Goal: Task Accomplishment & Management: Complete application form

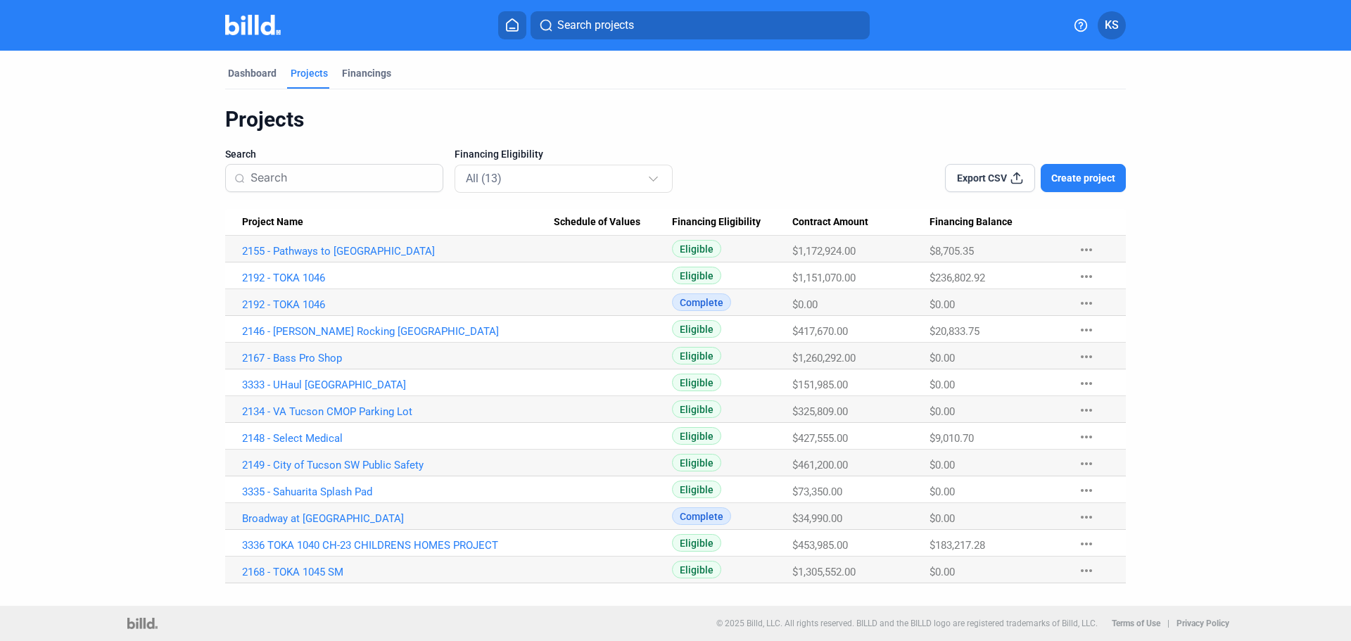
click at [1069, 181] on span "Create project" at bounding box center [1083, 178] width 64 height 14
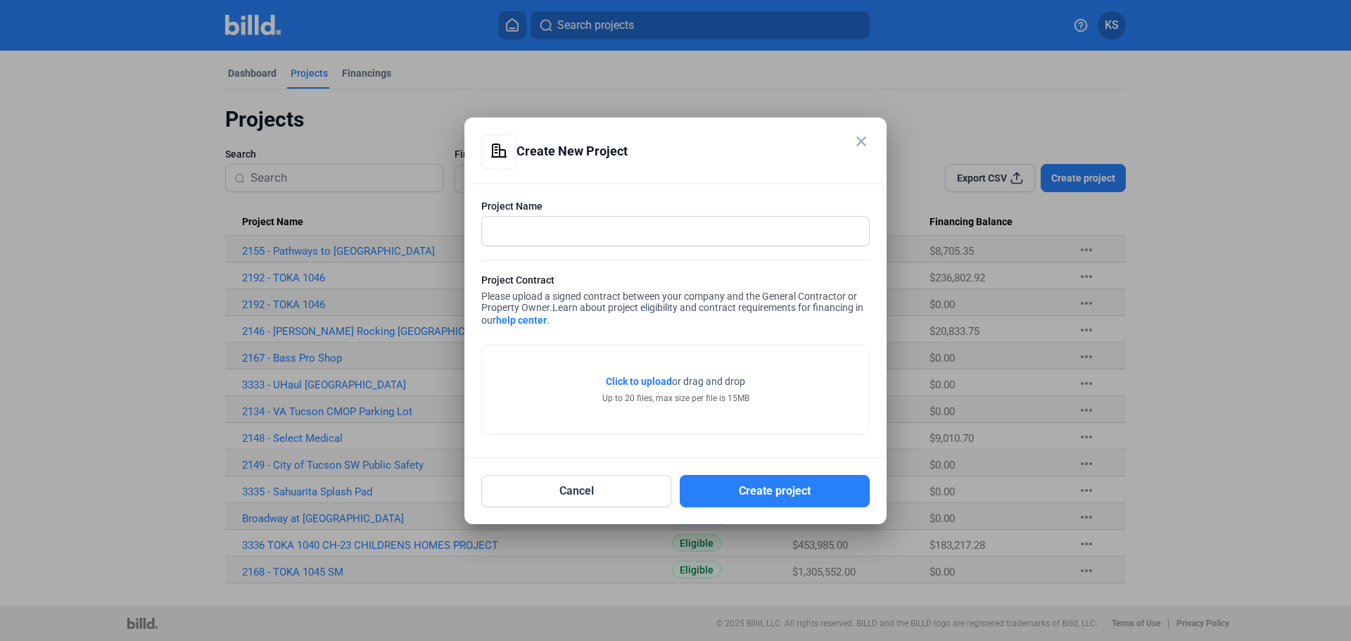
click at [863, 136] on mat-icon "close" at bounding box center [861, 141] width 17 height 17
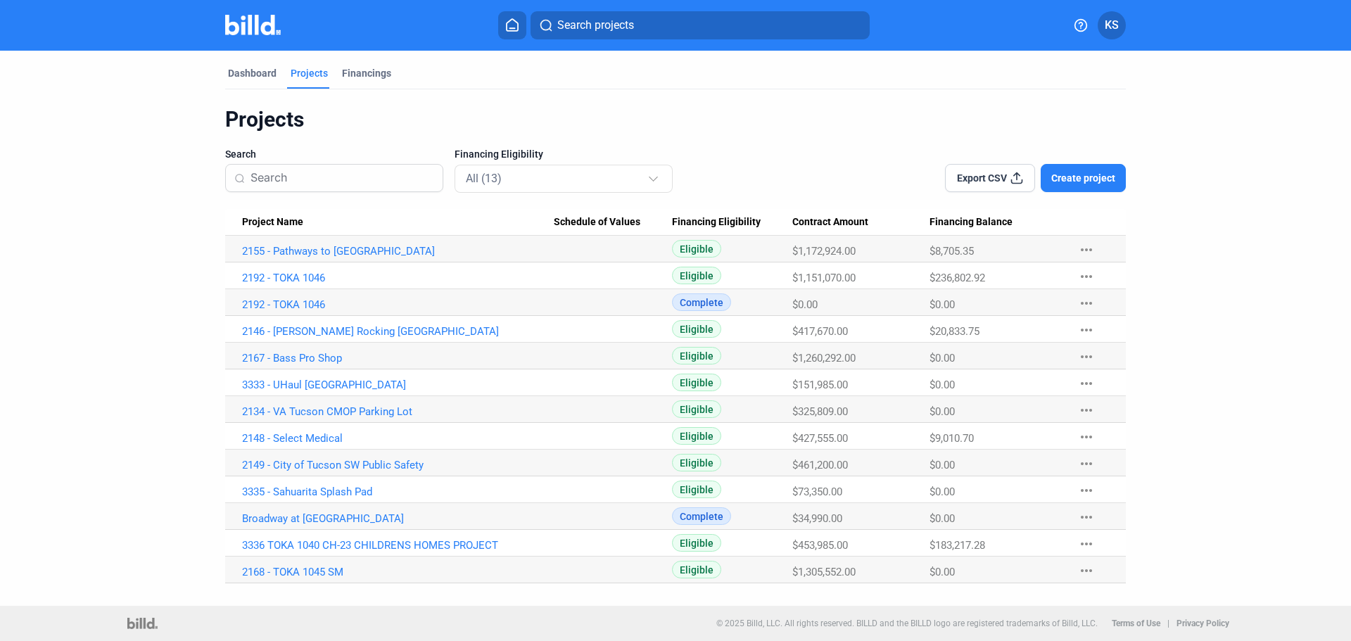
click at [1075, 182] on span "Create project" at bounding box center [1083, 178] width 64 height 14
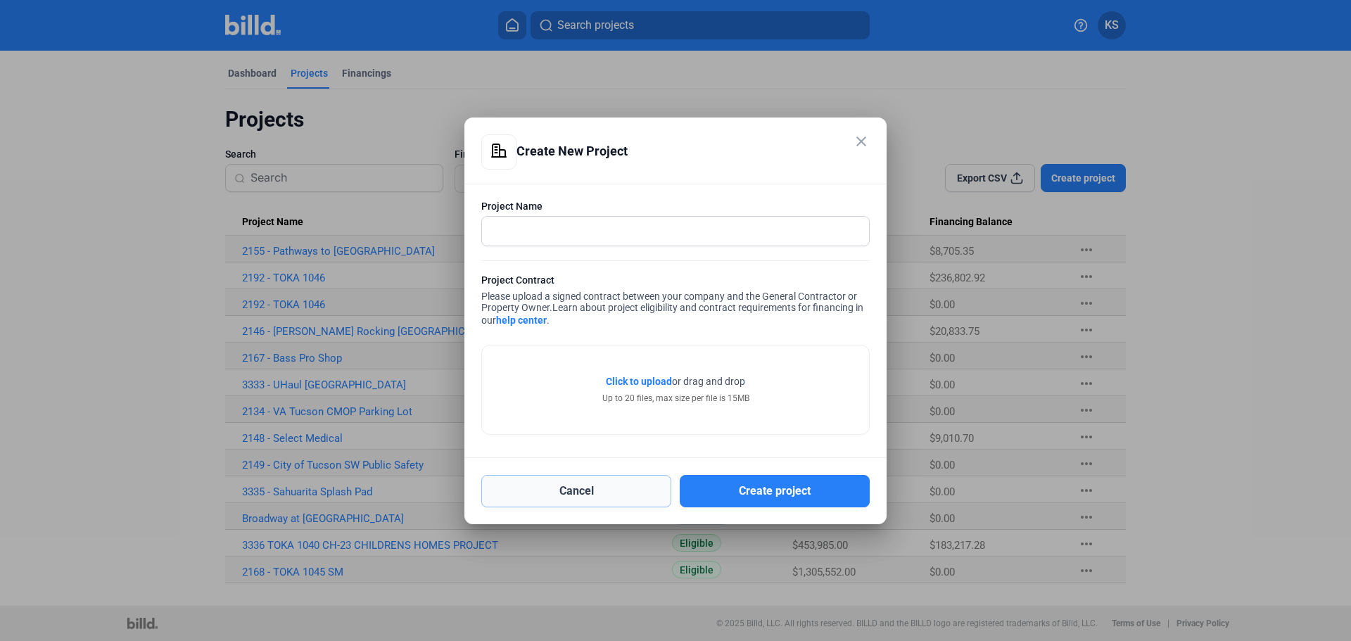
click at [599, 487] on button "Cancel" at bounding box center [576, 491] width 190 height 32
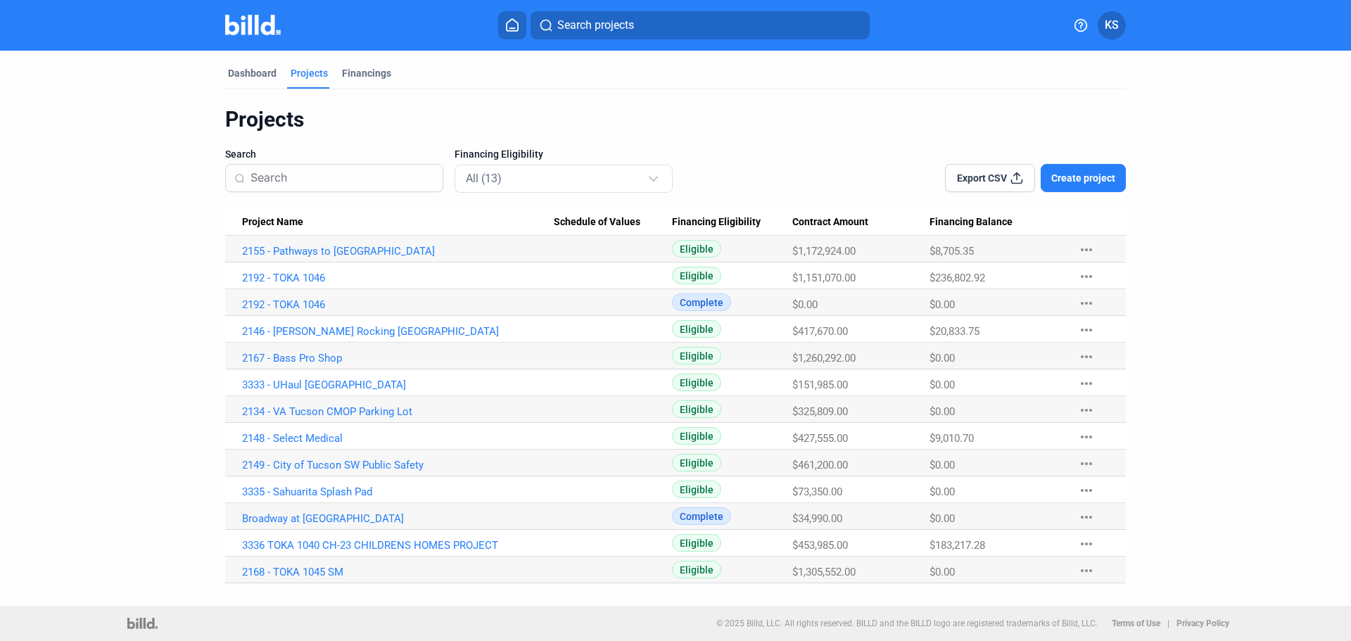
click at [1086, 175] on span "Create project" at bounding box center [1083, 178] width 64 height 14
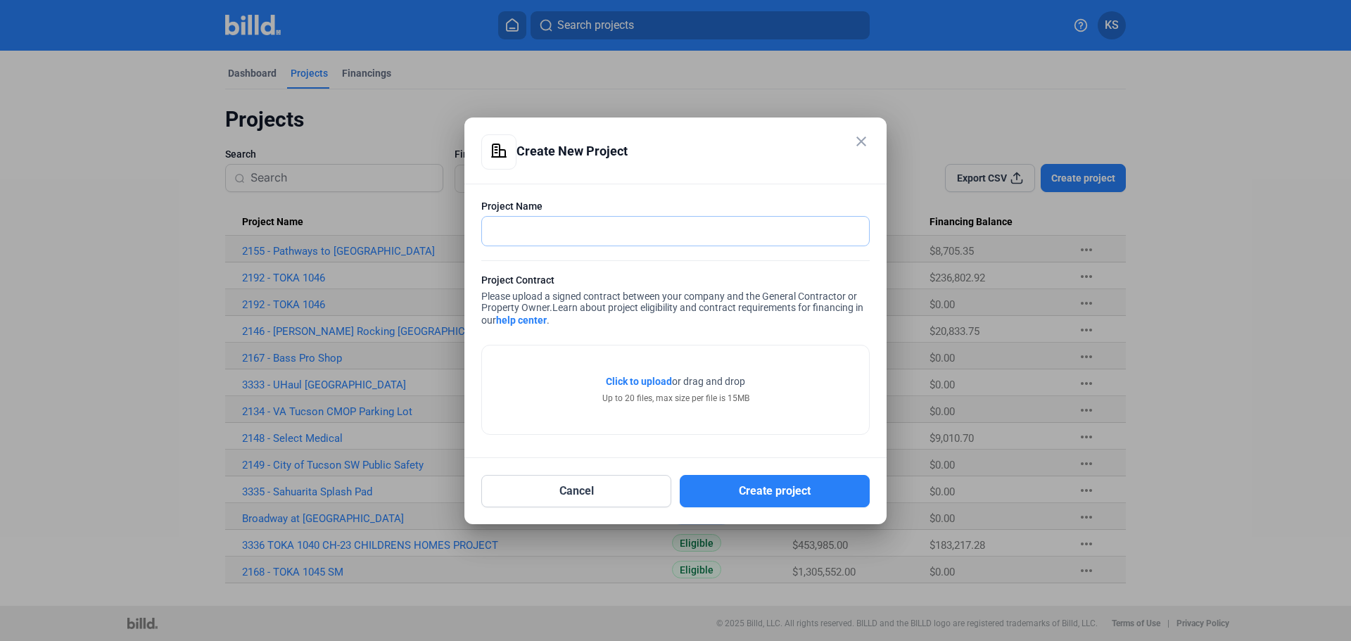
click at [531, 236] on input "text" at bounding box center [667, 231] width 371 height 29
type input "3347 - [GEOGRAPHIC_DATA]"
click at [555, 492] on button "Cancel" at bounding box center [576, 491] width 190 height 32
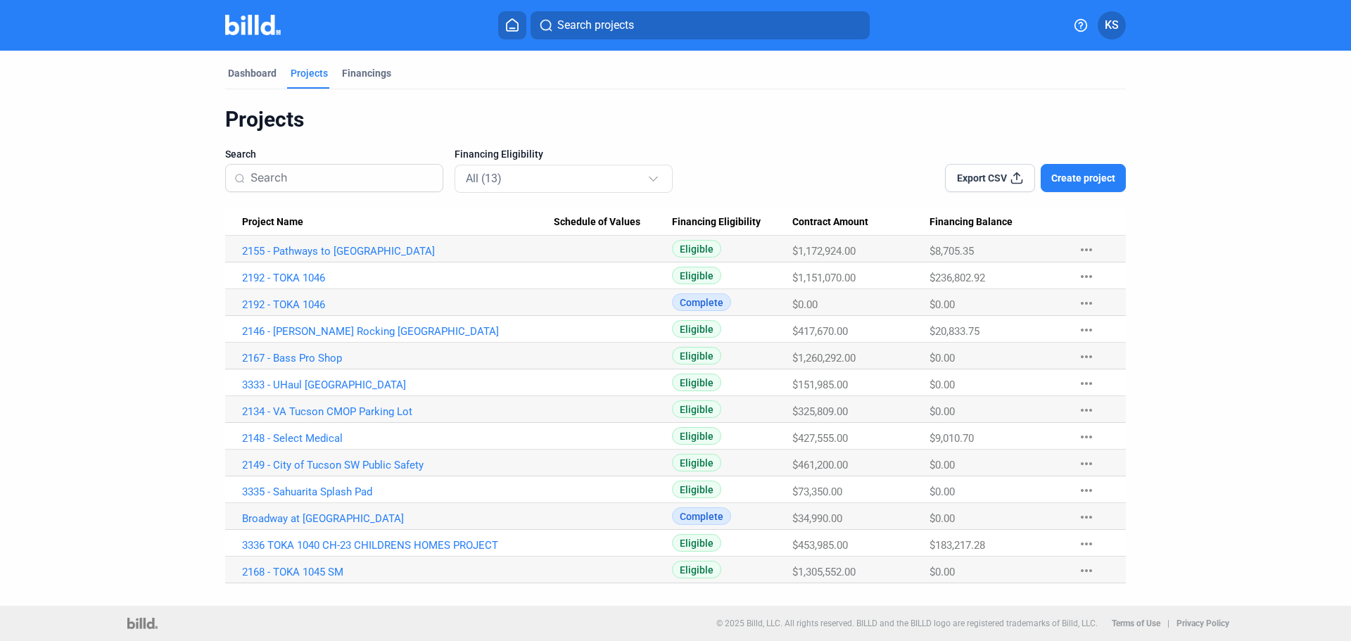
click at [1088, 189] on button "Create project" at bounding box center [1083, 178] width 85 height 28
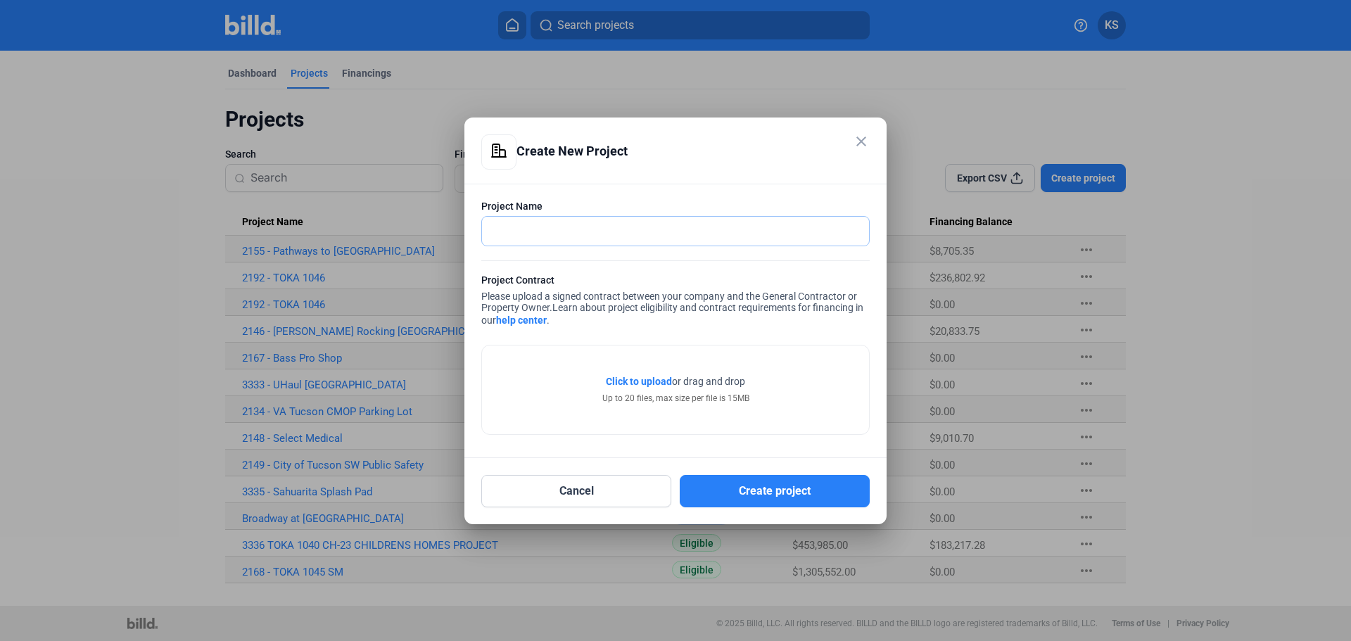
click at [640, 235] on input "text" at bounding box center [675, 231] width 387 height 29
type input "3341-Santa [PERSON_NAME] Masonry"
click at [652, 383] on span "Click to upload" at bounding box center [639, 381] width 66 height 11
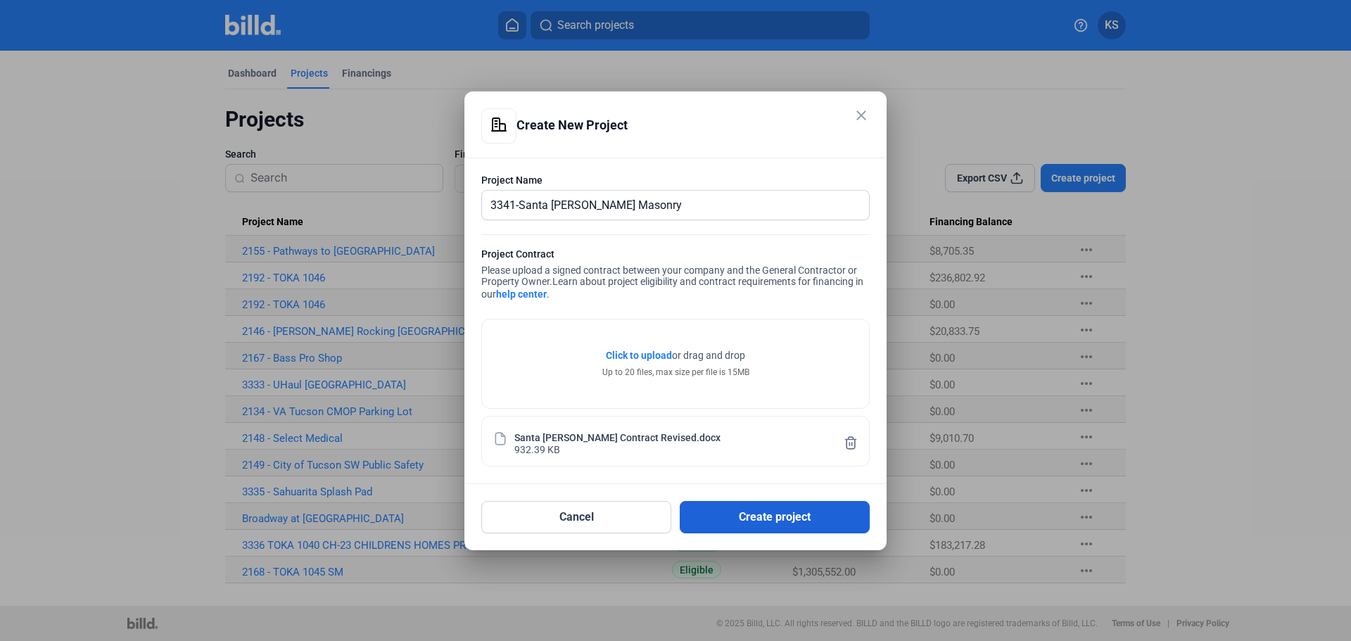
click at [769, 521] on button "Create project" at bounding box center [775, 517] width 190 height 32
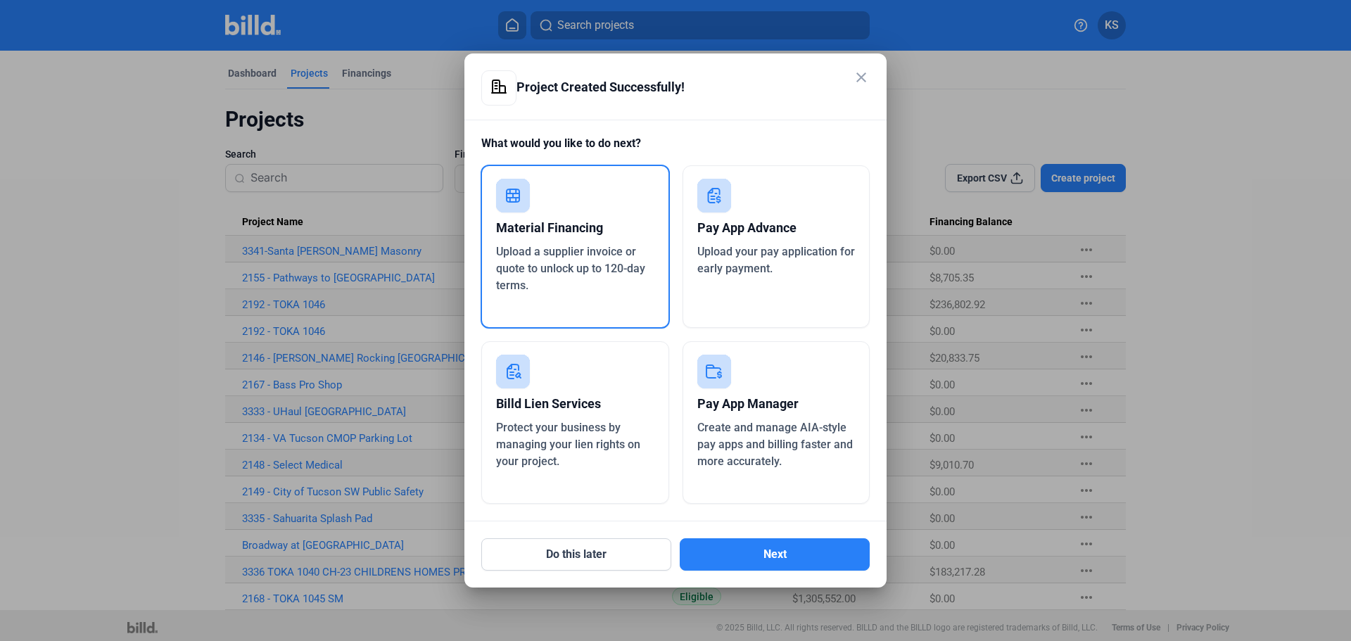
click at [610, 456] on div "Protect your business by managing your lien rights on your project." at bounding box center [575, 444] width 158 height 51
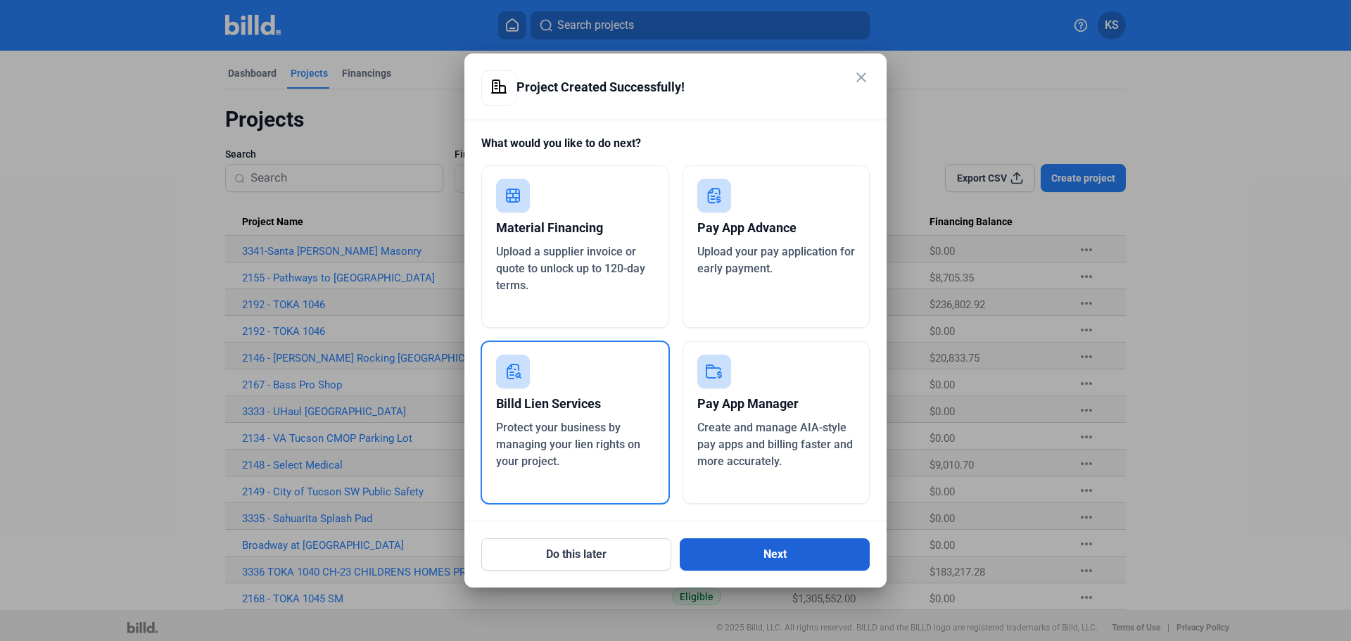
click at [789, 557] on button "Next" at bounding box center [775, 554] width 190 height 32
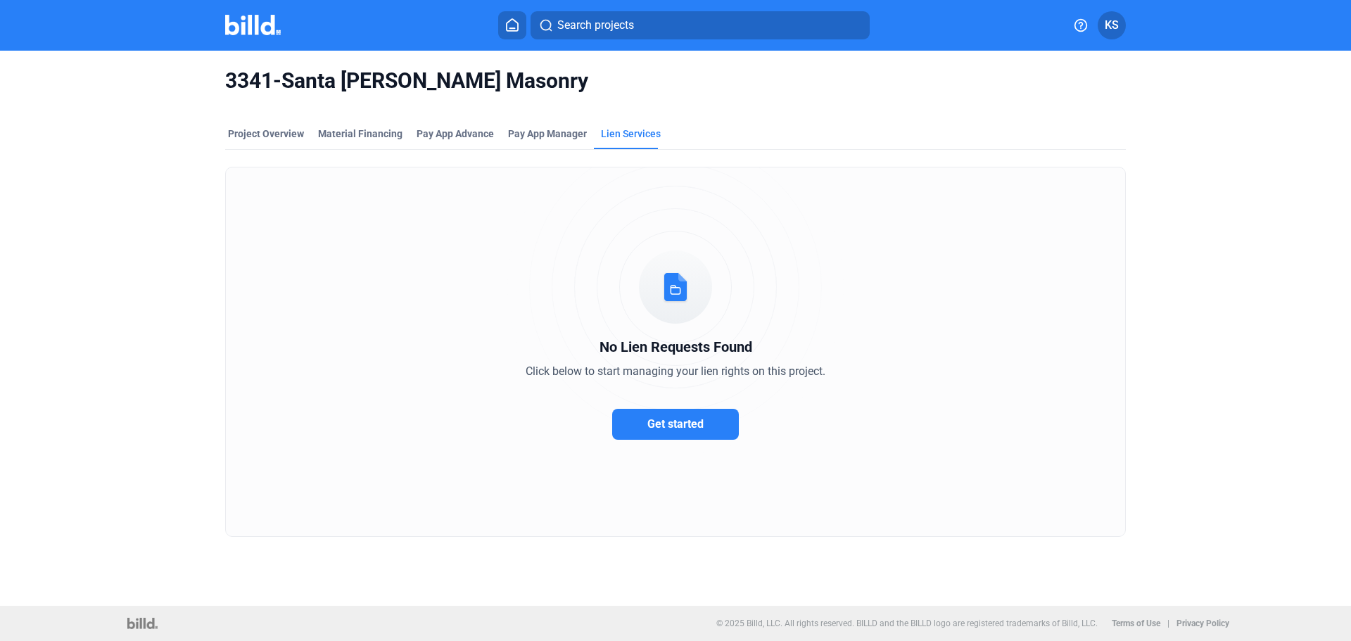
click at [690, 419] on span "Get started" at bounding box center [675, 423] width 56 height 13
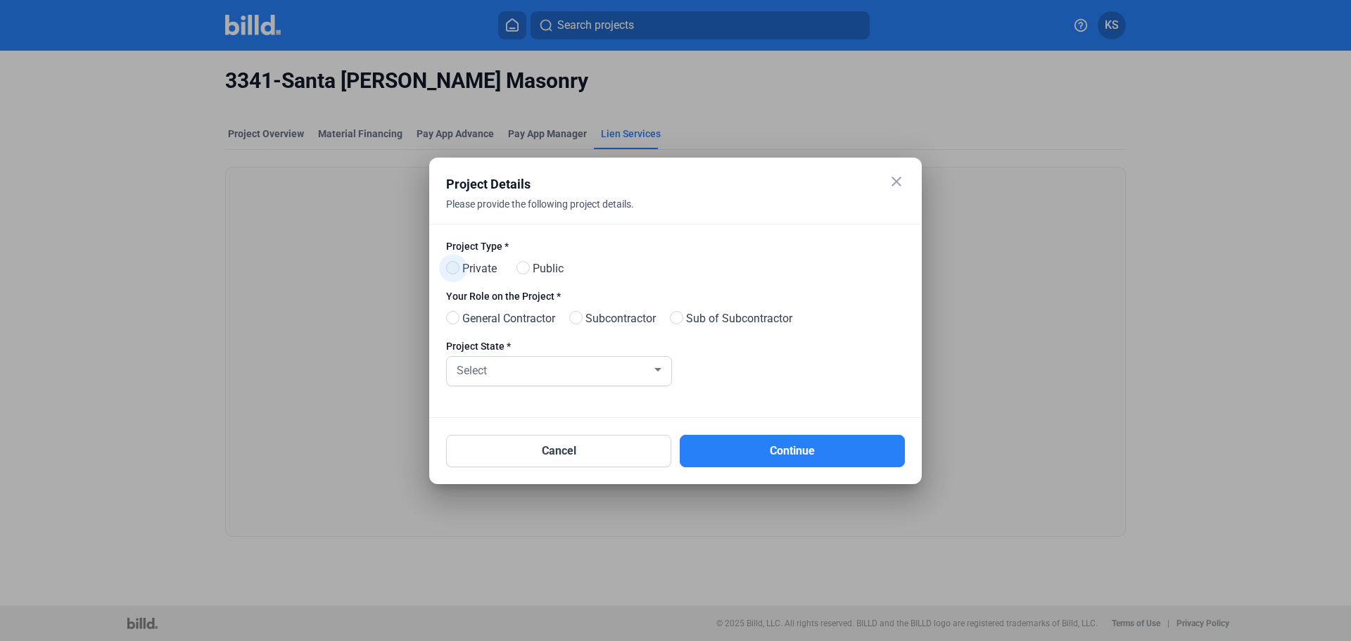
click at [453, 267] on span at bounding box center [452, 267] width 13 height 13
click at [453, 267] on input "Private" at bounding box center [451, 268] width 11 height 11
radio input "true"
click at [583, 312] on span at bounding box center [575, 317] width 13 height 13
click at [580, 313] on input "Subcontractor" at bounding box center [574, 318] width 11 height 11
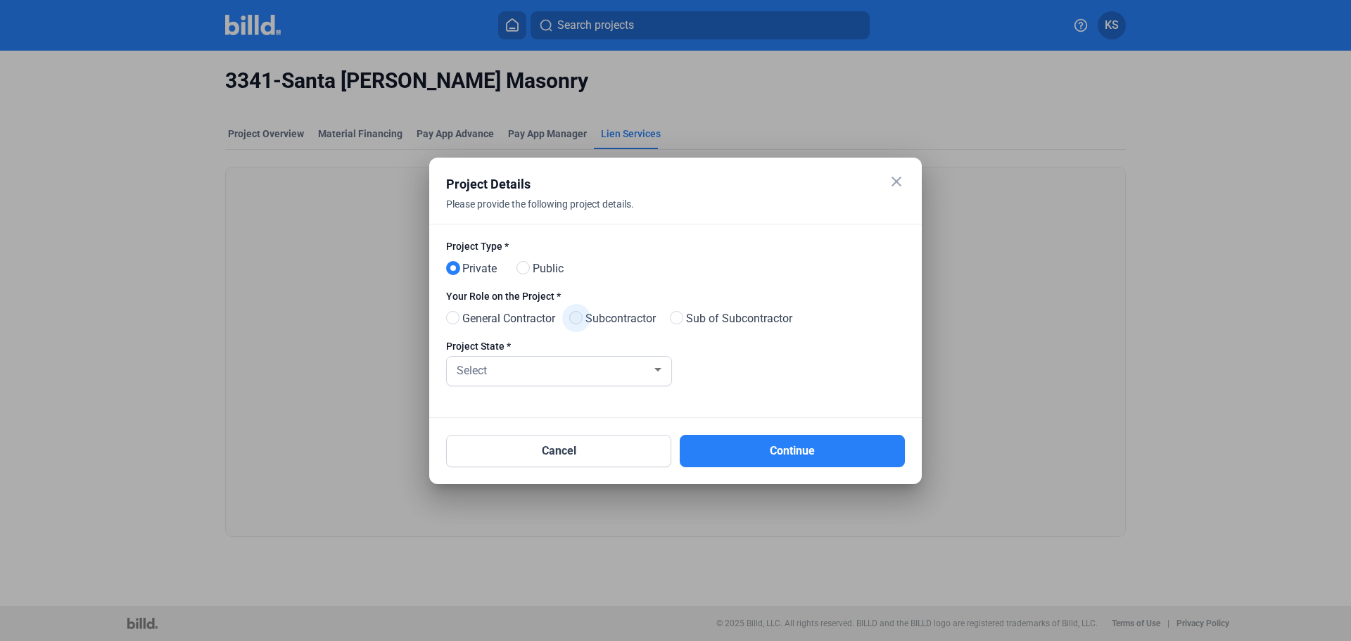
radio input "true"
click at [628, 364] on div "Select" at bounding box center [553, 370] width 198 height 20
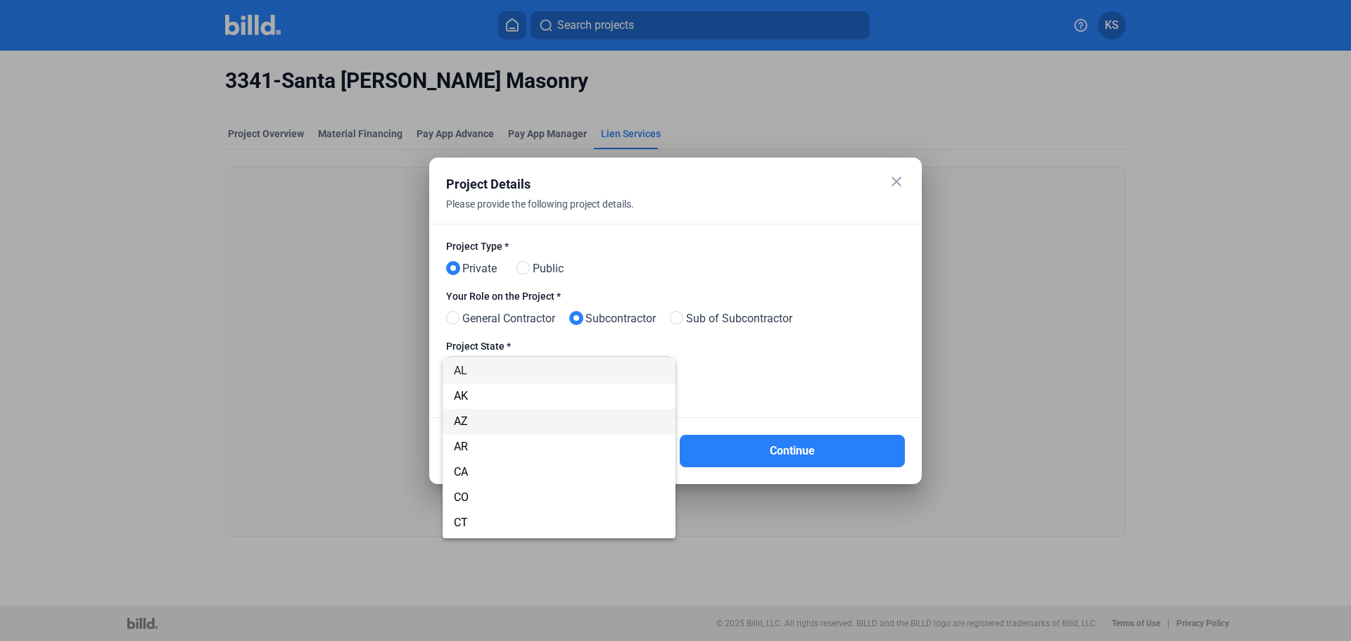
click at [493, 415] on span "AZ" at bounding box center [559, 421] width 210 height 25
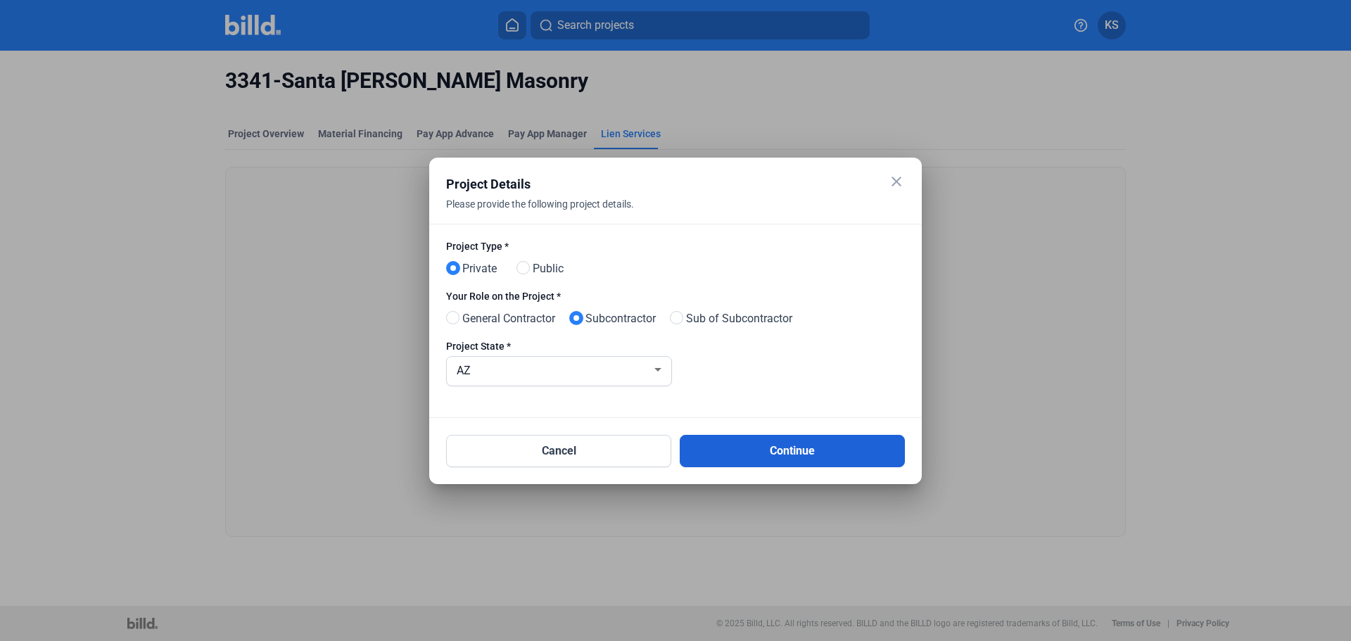
click at [800, 452] on button "Continue" at bounding box center [792, 451] width 225 height 32
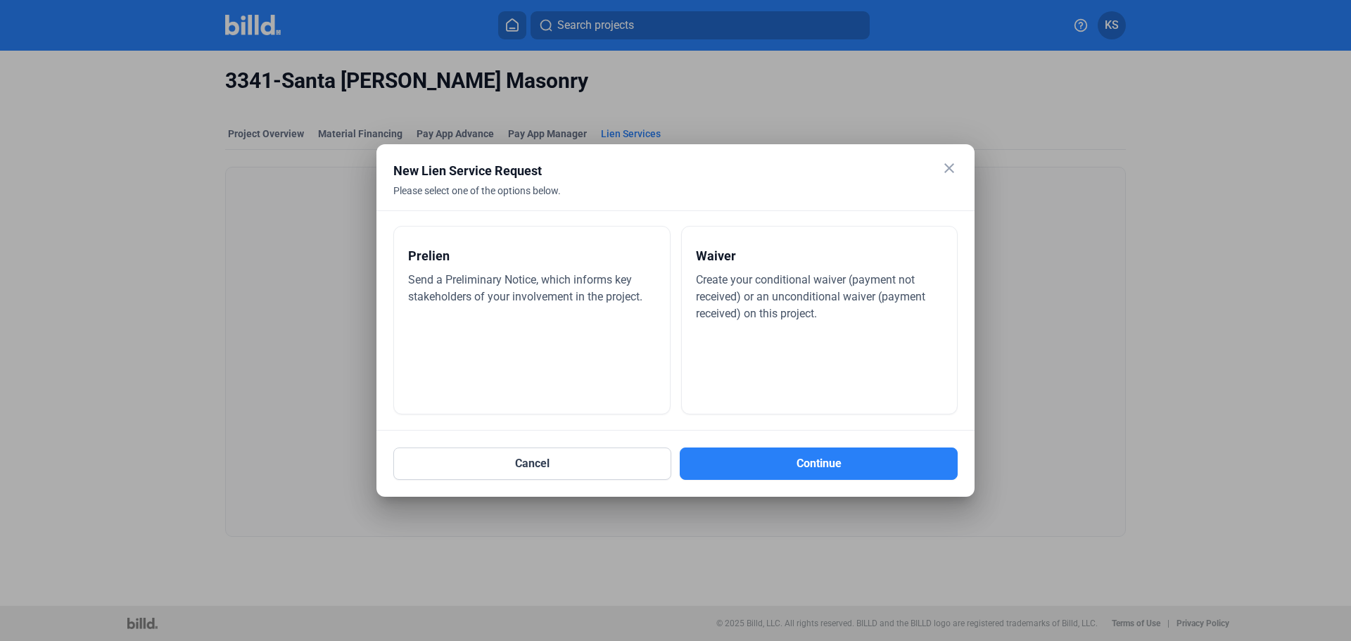
click at [600, 348] on div "Prelien Send a Preliminary Notice, which informs key stakeholders of your invol…" at bounding box center [531, 320] width 277 height 189
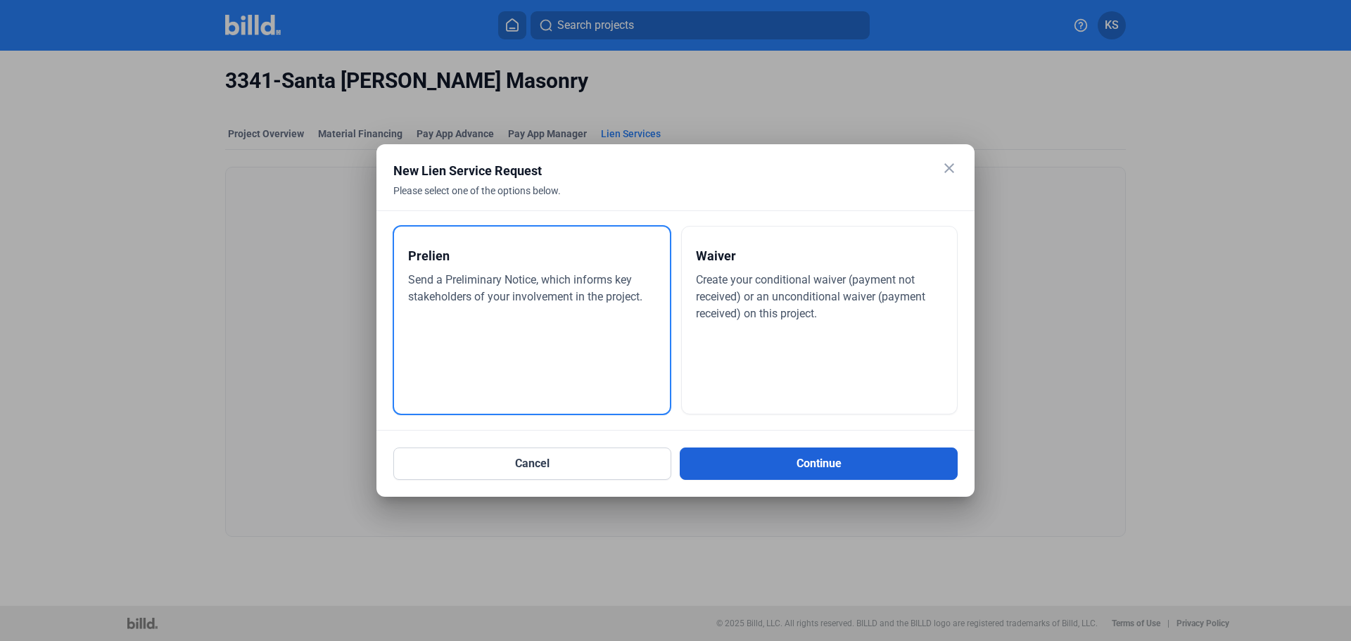
click at [868, 459] on button "Continue" at bounding box center [819, 463] width 278 height 32
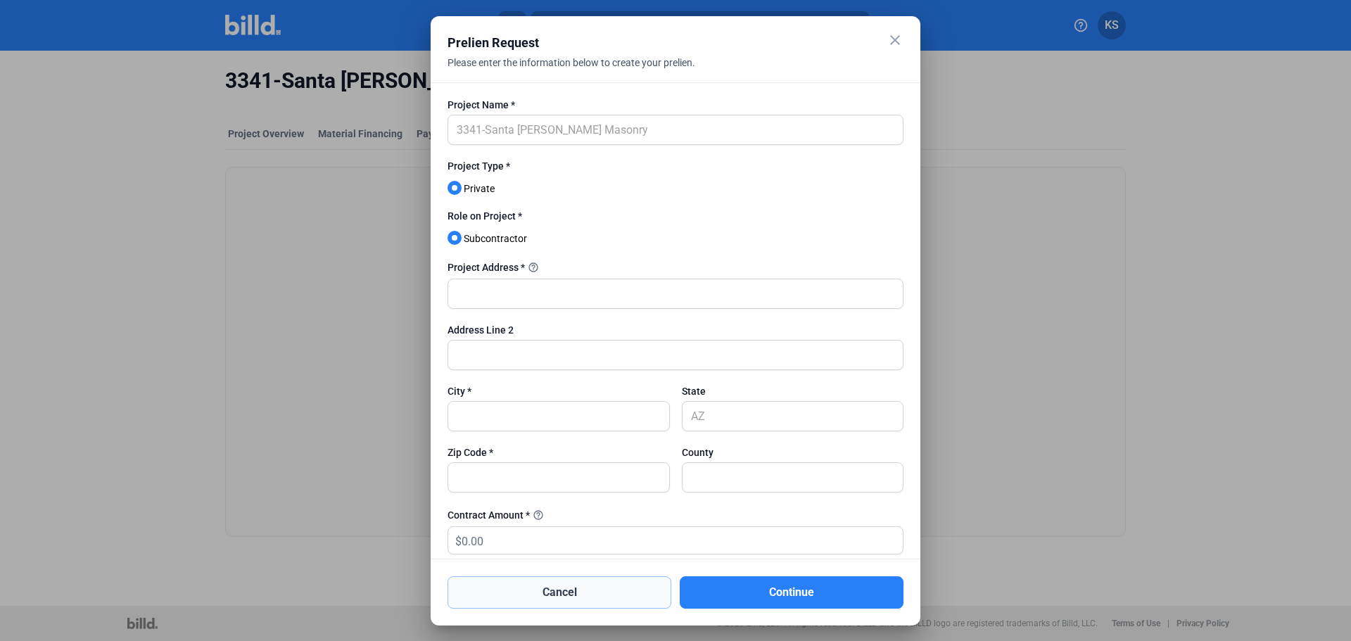
click at [558, 587] on button "Cancel" at bounding box center [559, 592] width 224 height 32
